Goal: Task Accomplishment & Management: Manage account settings

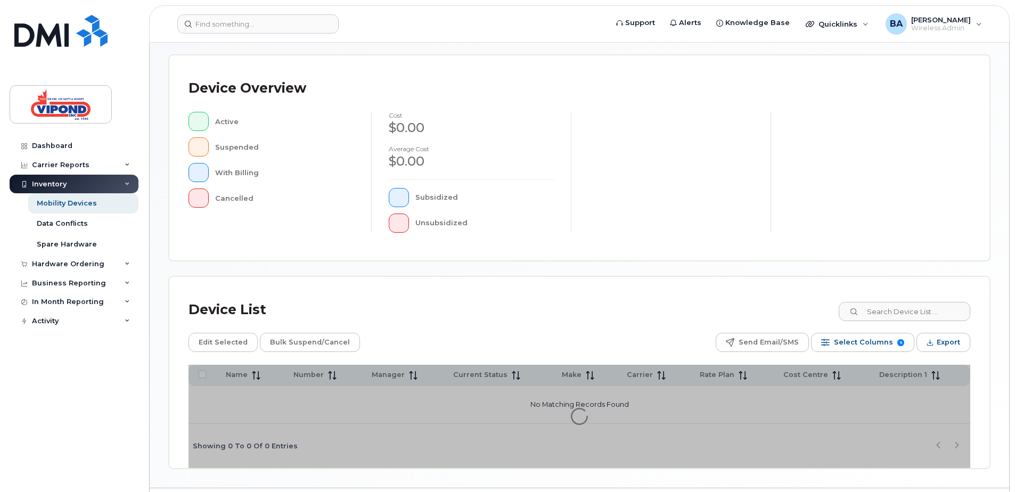
scroll to position [240, 0]
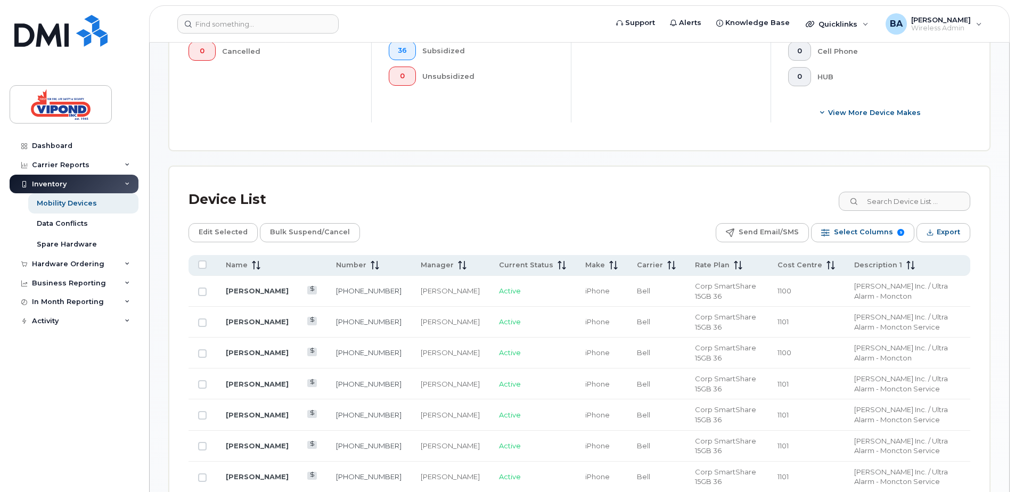
scroll to position [400, 0]
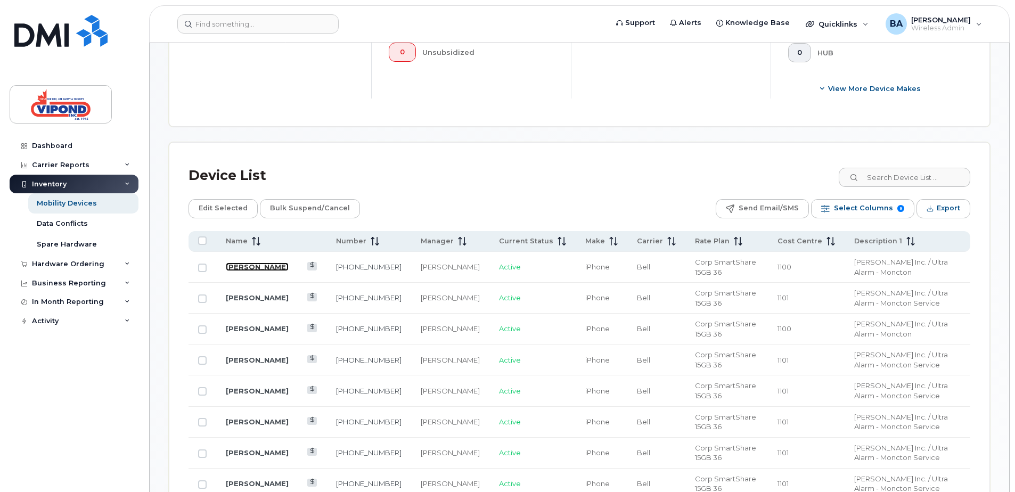
click at [251, 267] on link "[PERSON_NAME]" at bounding box center [257, 267] width 63 height 9
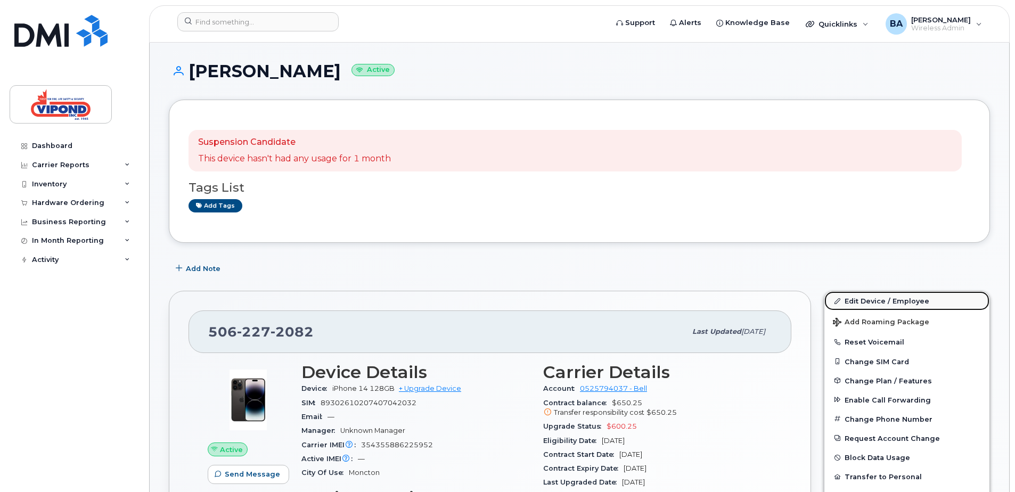
click at [868, 302] on link "Edit Device / Employee" at bounding box center [907, 300] width 165 height 19
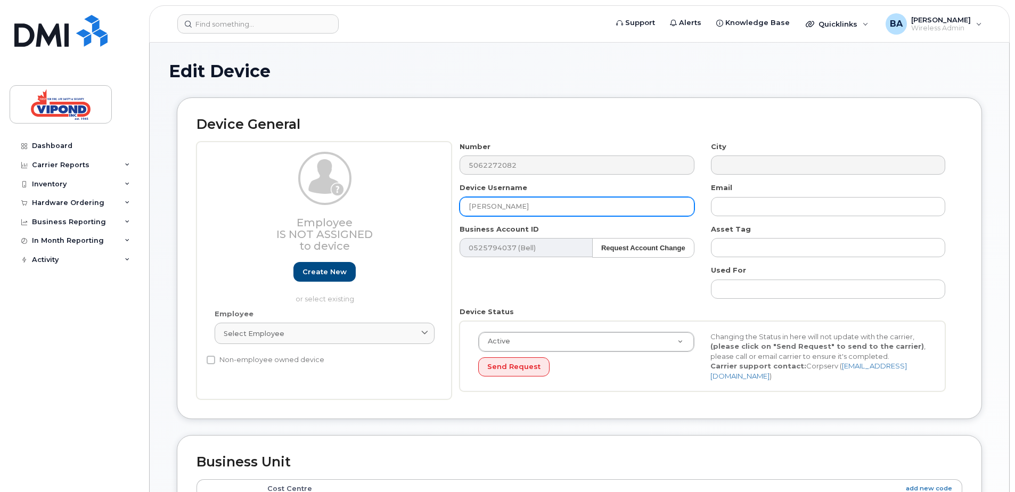
click at [523, 205] on input "[PERSON_NAME]" at bounding box center [577, 206] width 234 height 19
type input "J"
type input "p"
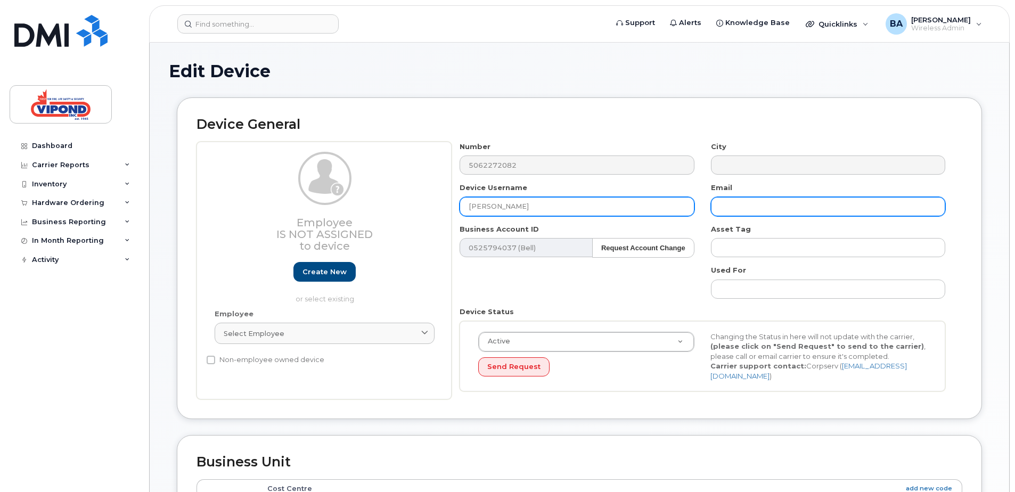
type input "[PERSON_NAME]"
click at [782, 206] on input "text" at bounding box center [828, 206] width 234 height 19
click at [743, 205] on input "text" at bounding box center [828, 206] width 234 height 19
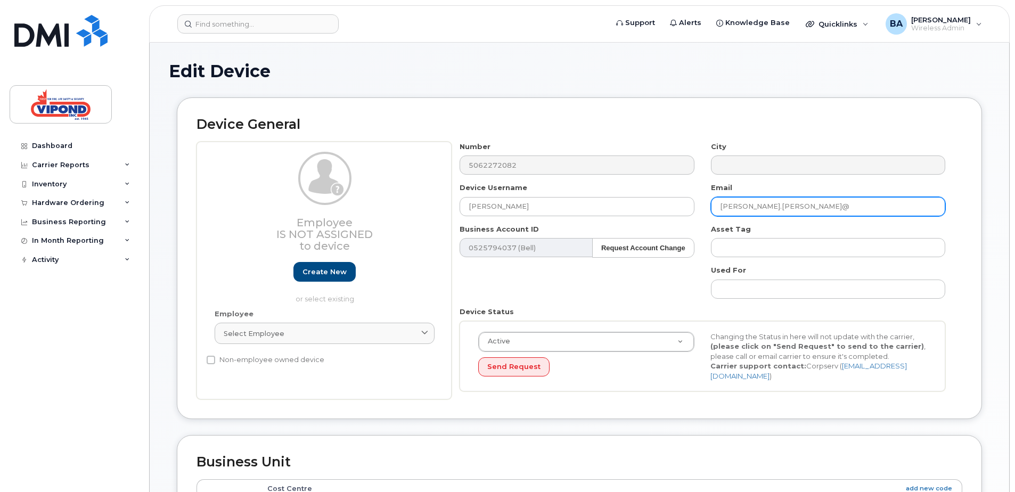
click at [790, 214] on input "Peter.hebert@" at bounding box center [828, 206] width 234 height 19
type input "[PERSON_NAME][EMAIL_ADDRESS][PERSON_NAME][DOMAIN_NAME]"
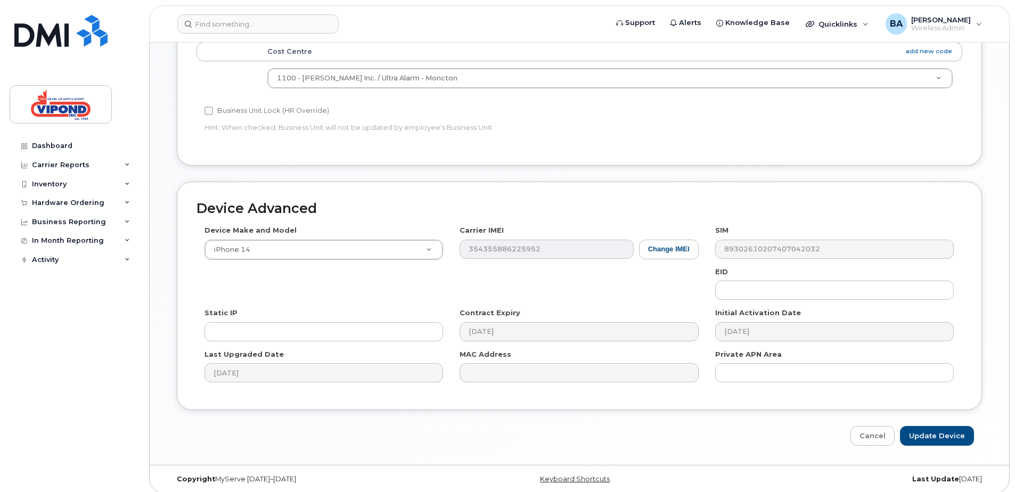
scroll to position [440, 0]
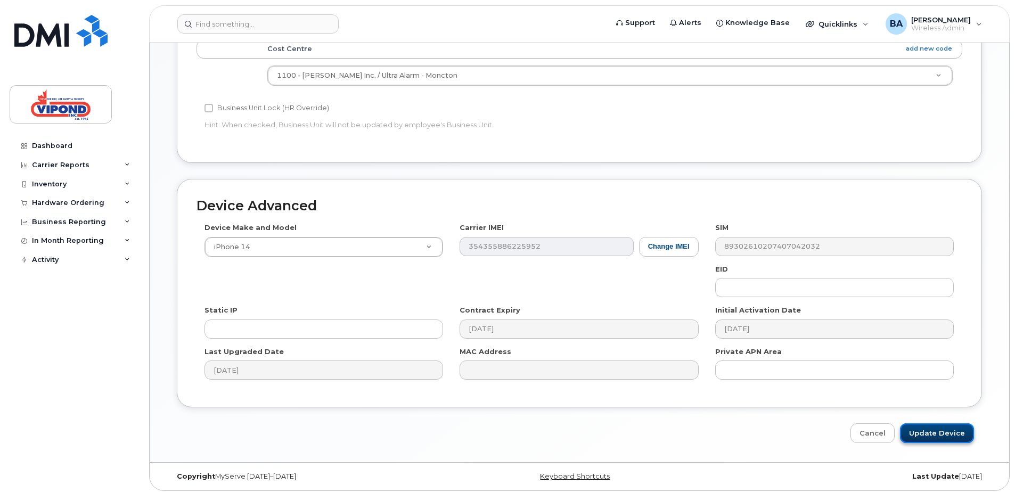
click at [946, 427] on input "Update Device" at bounding box center [937, 433] width 74 height 20
type input "Saving..."
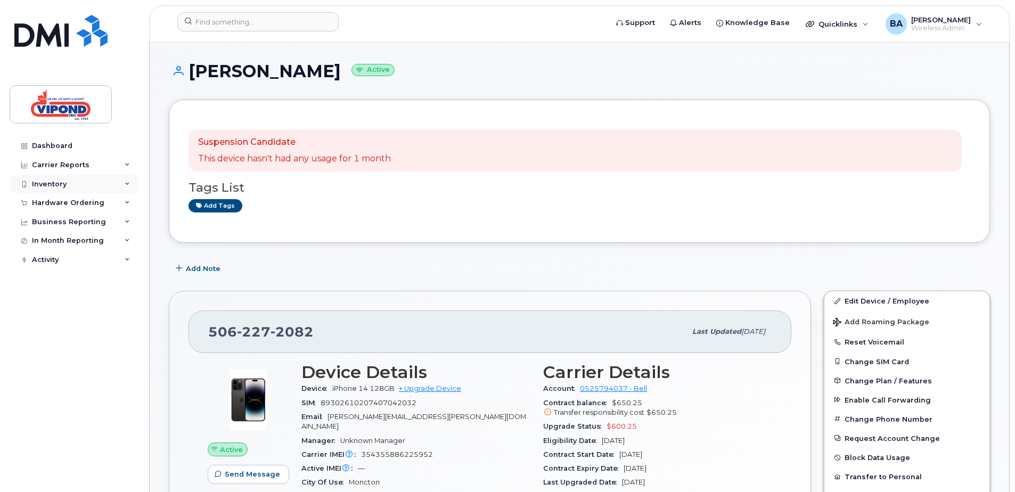
click at [34, 181] on div "Inventory" at bounding box center [49, 184] width 35 height 9
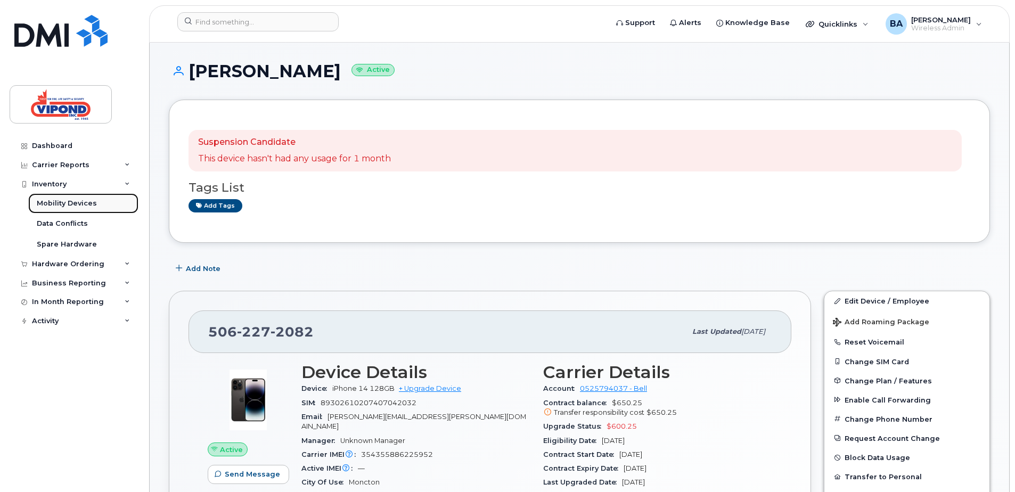
click at [47, 200] on div "Mobility Devices" at bounding box center [67, 204] width 60 height 10
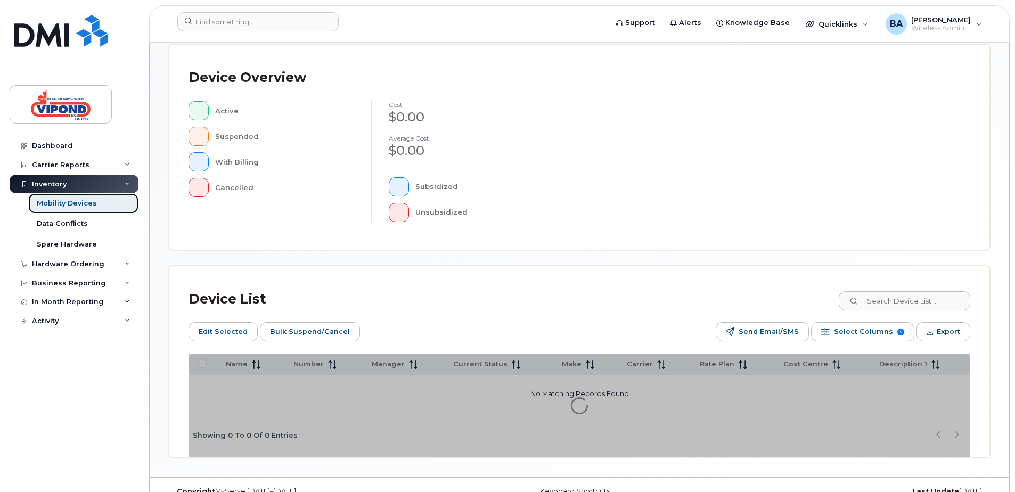
scroll to position [259, 0]
